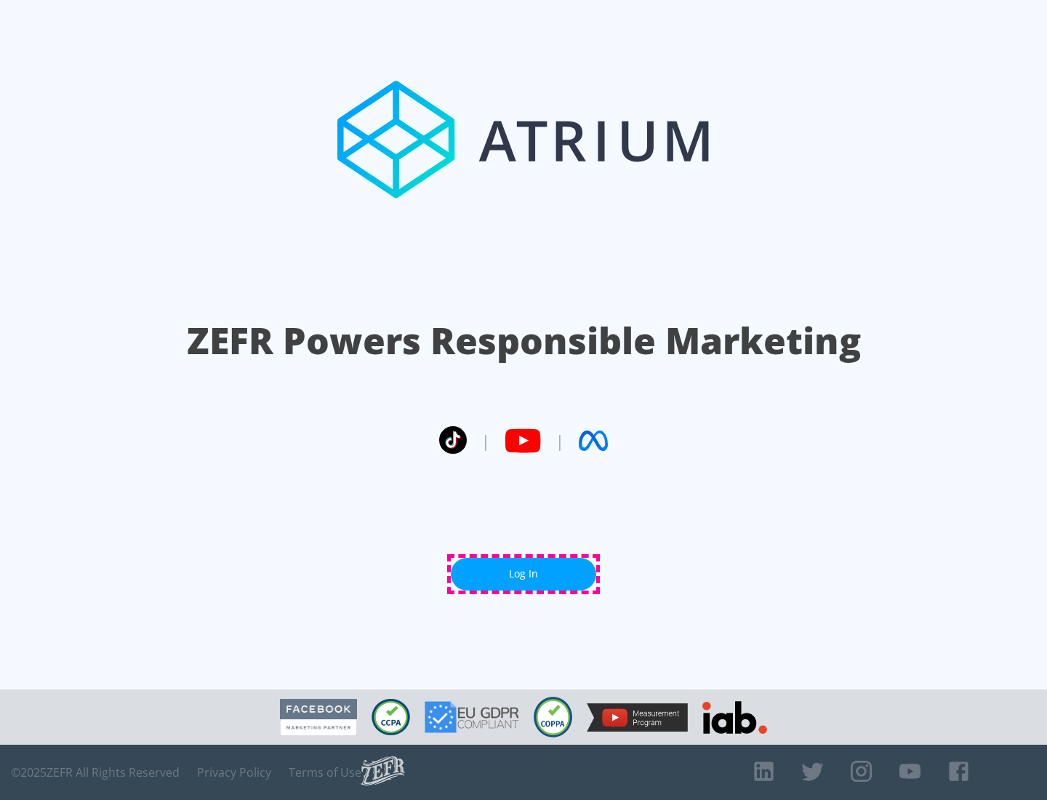
click at [523, 574] on link "Log In" at bounding box center [523, 574] width 145 height 33
